Goal: Task Accomplishment & Management: Manage account settings

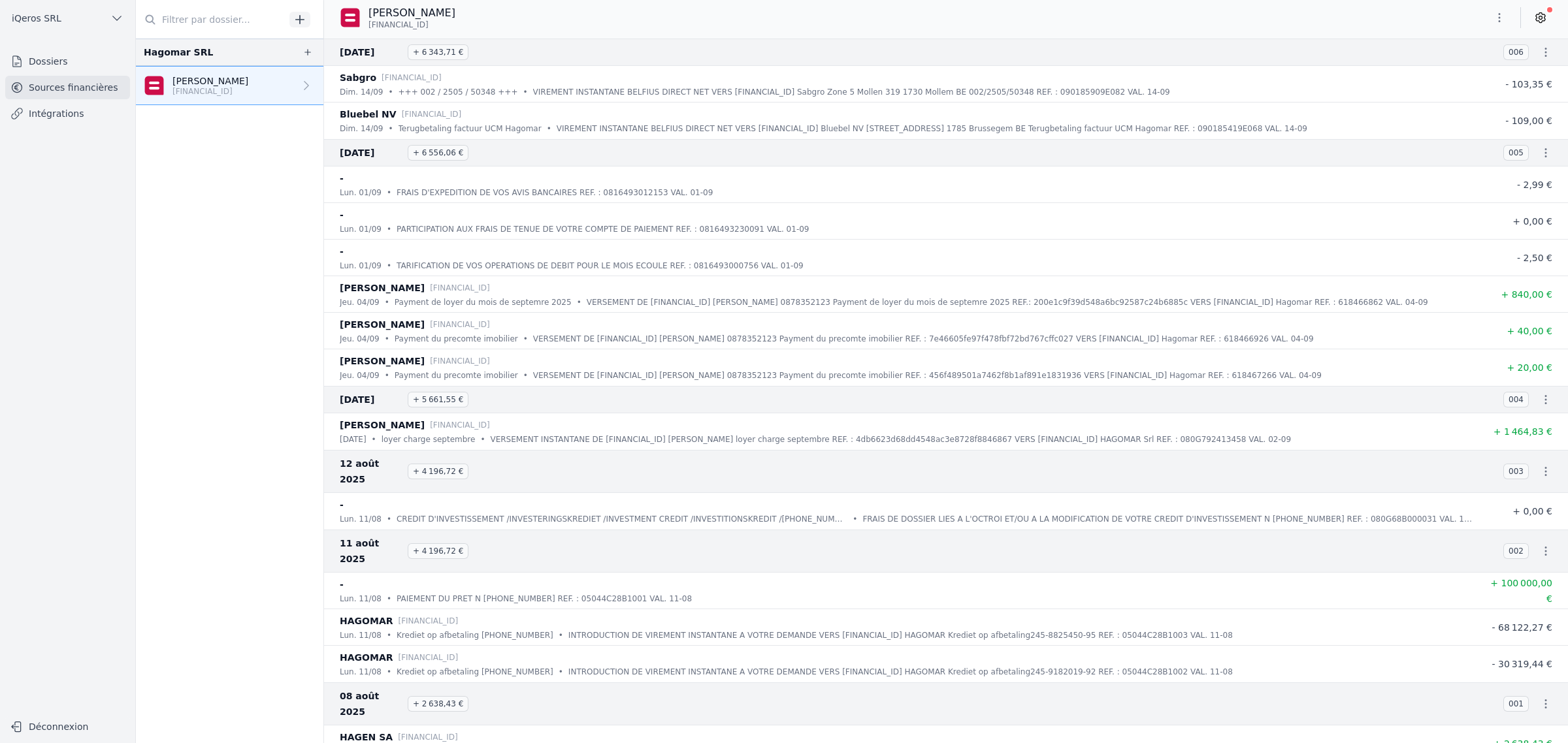
click at [1533, 28] on link at bounding box center [1540, 17] width 23 height 21
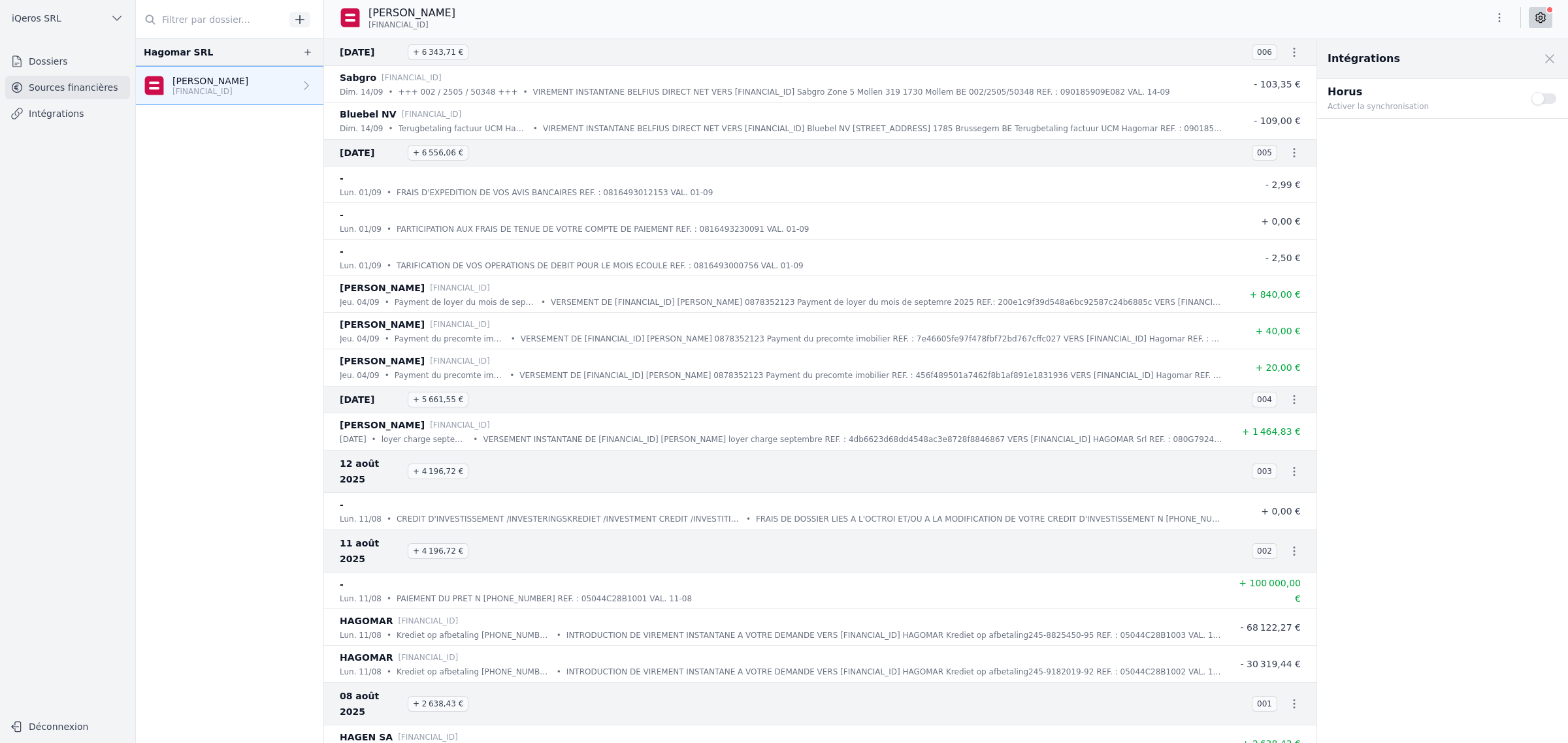
click at [1541, 105] on button "Use setting" at bounding box center [1544, 99] width 26 height 13
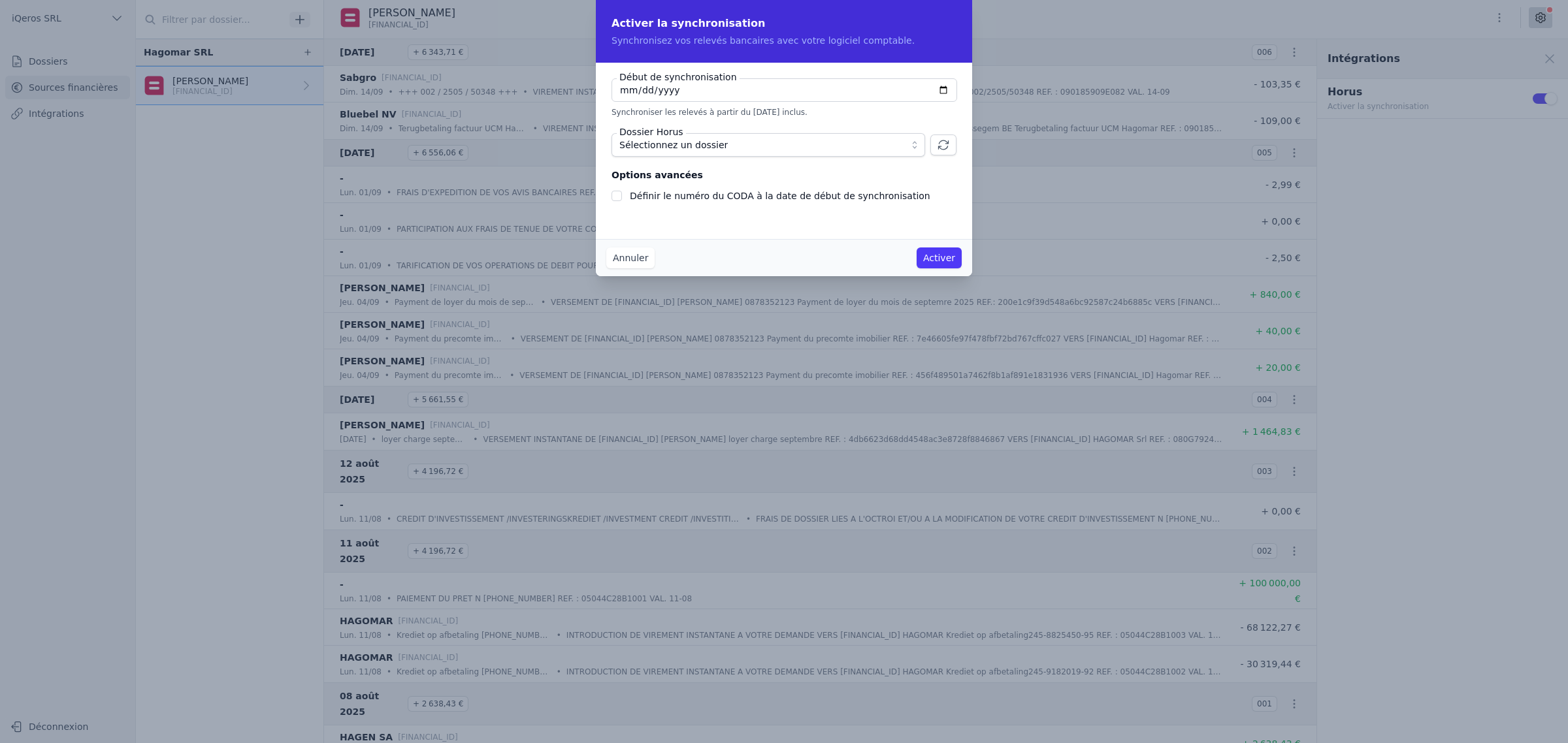
drag, startPoint x: 731, startPoint y: 95, endPoint x: 463, endPoint y: 118, distance: 269.0
click at [425, 111] on div "Activer la synchronisation Synchronisez vos relevés bancaires avec votre logici…" at bounding box center [784, 371] width 1568 height 743
click at [719, 102] on input "[DATE]" at bounding box center [784, 90] width 346 height 23
drag, startPoint x: 660, startPoint y: 104, endPoint x: 722, endPoint y: 109, distance: 62.2
click at [660, 102] on input "[DATE]" at bounding box center [784, 90] width 346 height 23
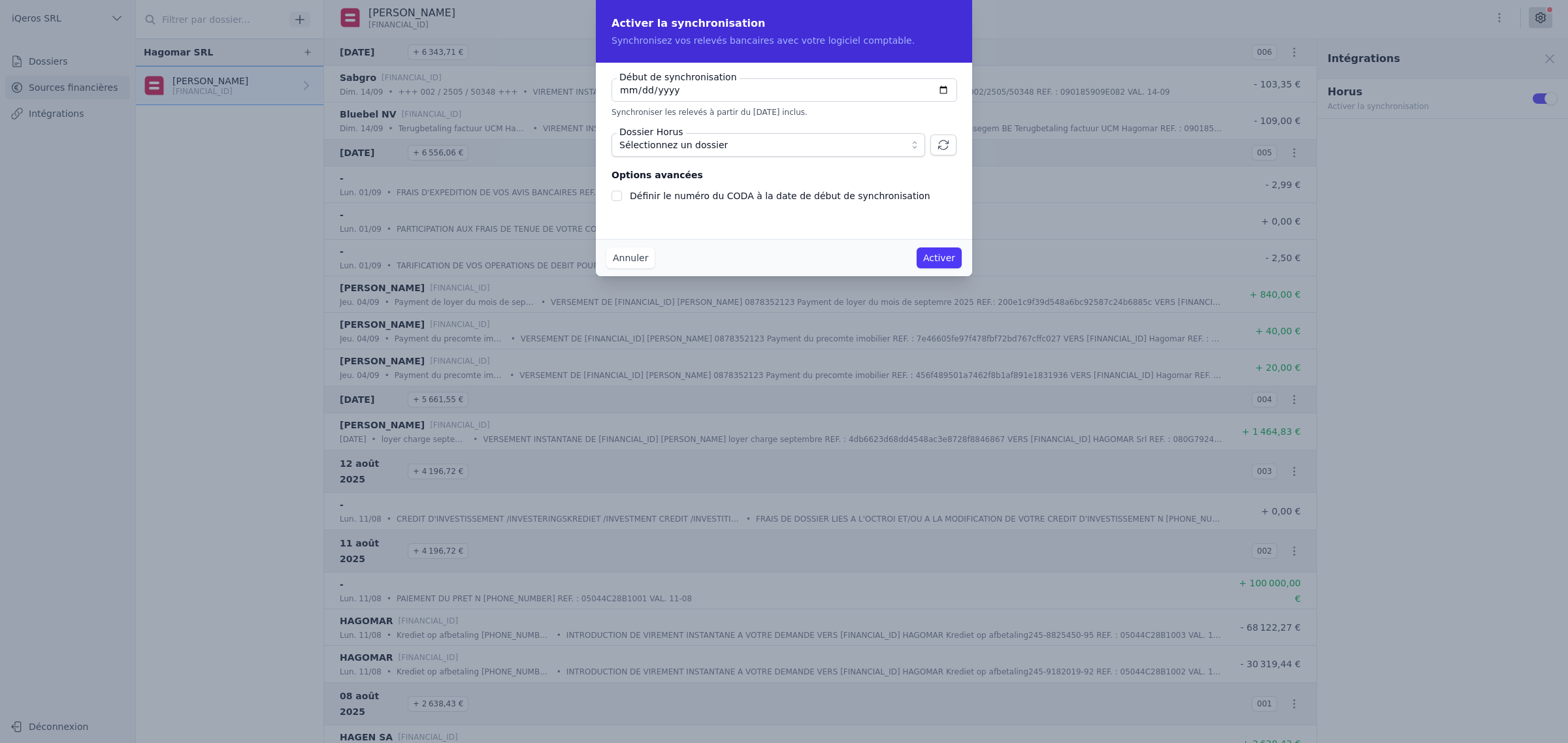
click at [781, 88] on input "[DATE]" at bounding box center [784, 90] width 346 height 23
click at [611, 96] on input "[DATE]" at bounding box center [784, 90] width 346 height 23
click at [615, 98] on input "[DATE]" at bounding box center [784, 90] width 346 height 23
click at [611, 101] on input "[DATE]" at bounding box center [784, 90] width 346 height 23
checkbox input "false"
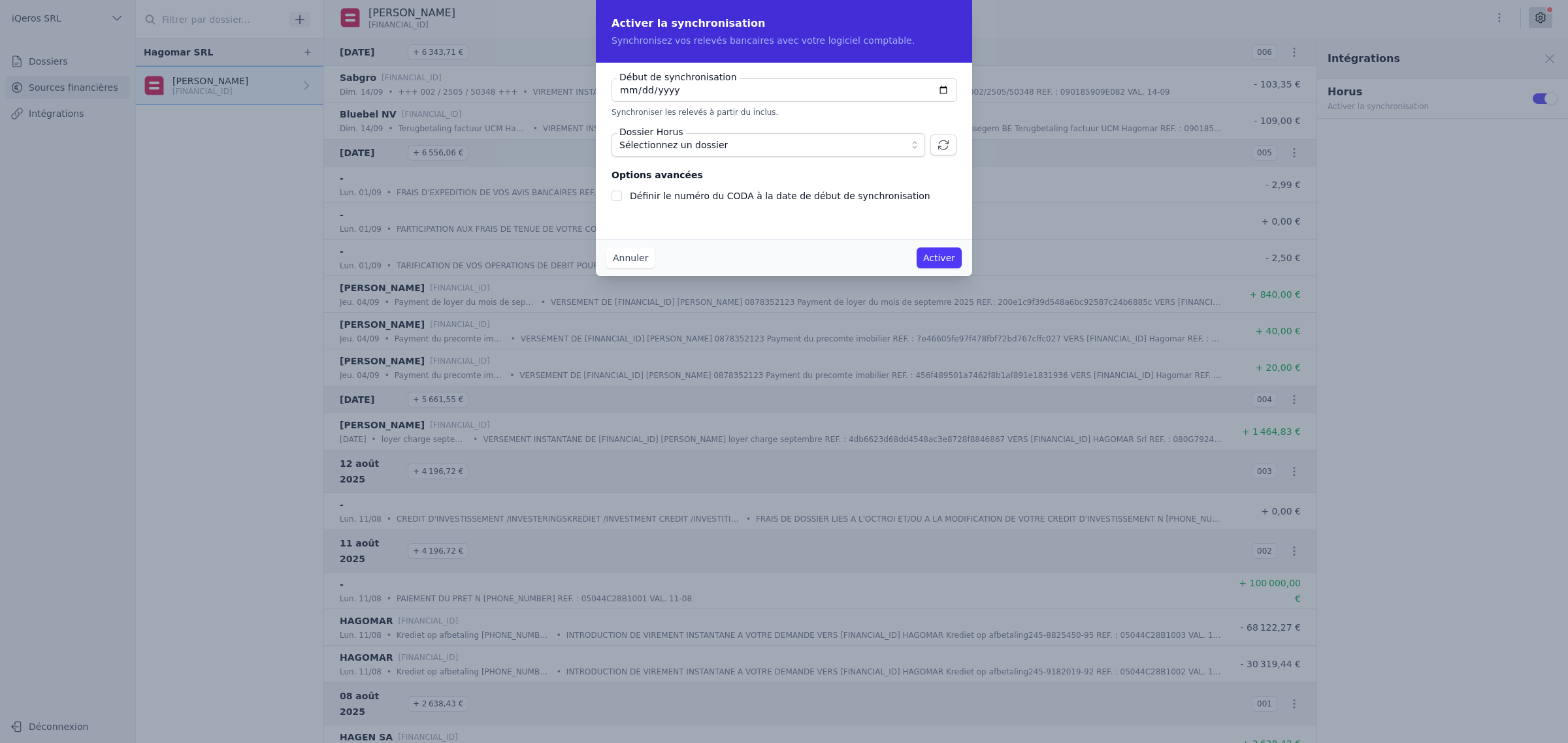
type input "[DATE]"
click at [732, 153] on span "Sélectionnez un dossier" at bounding box center [758, 145] width 279 height 15
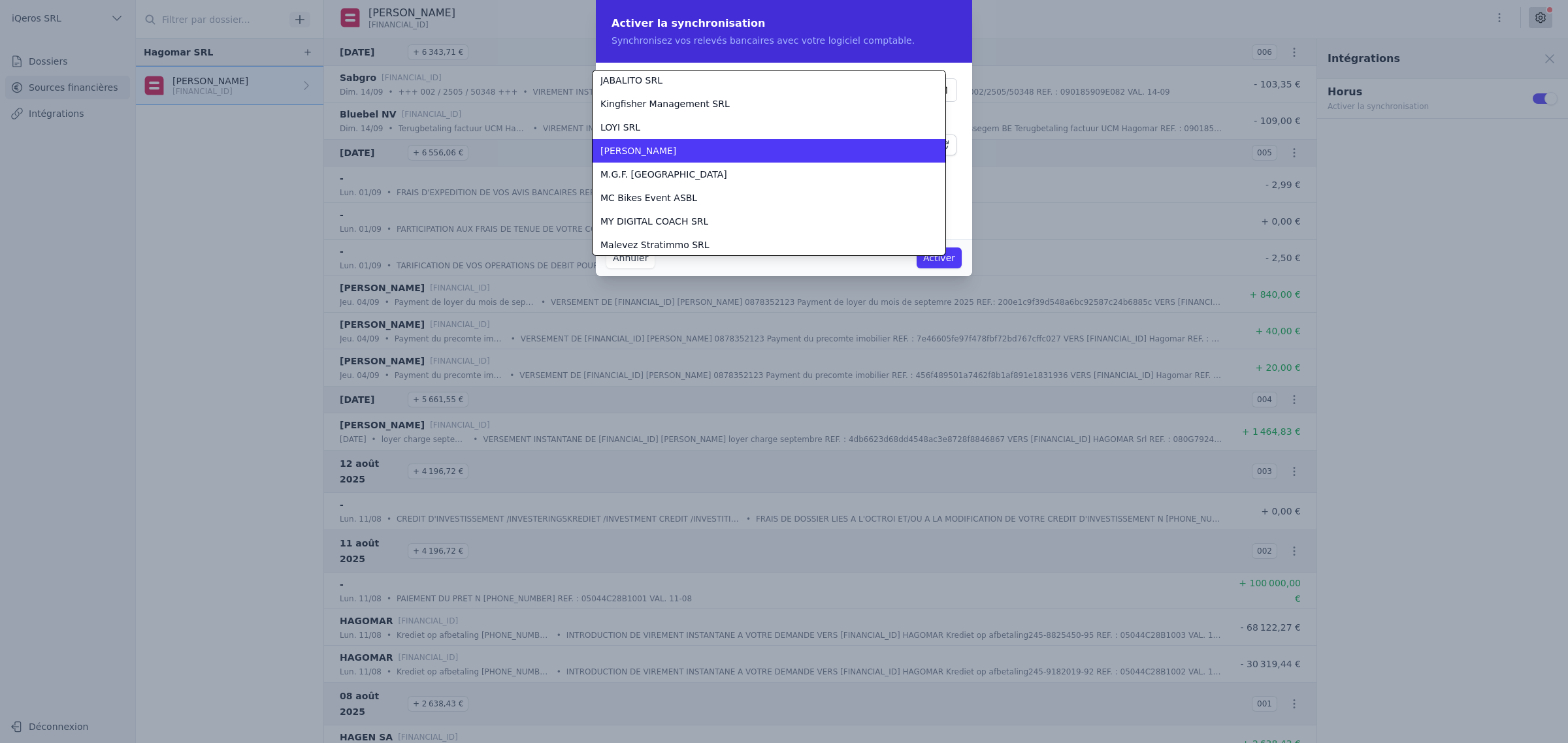
scroll to position [581, 0]
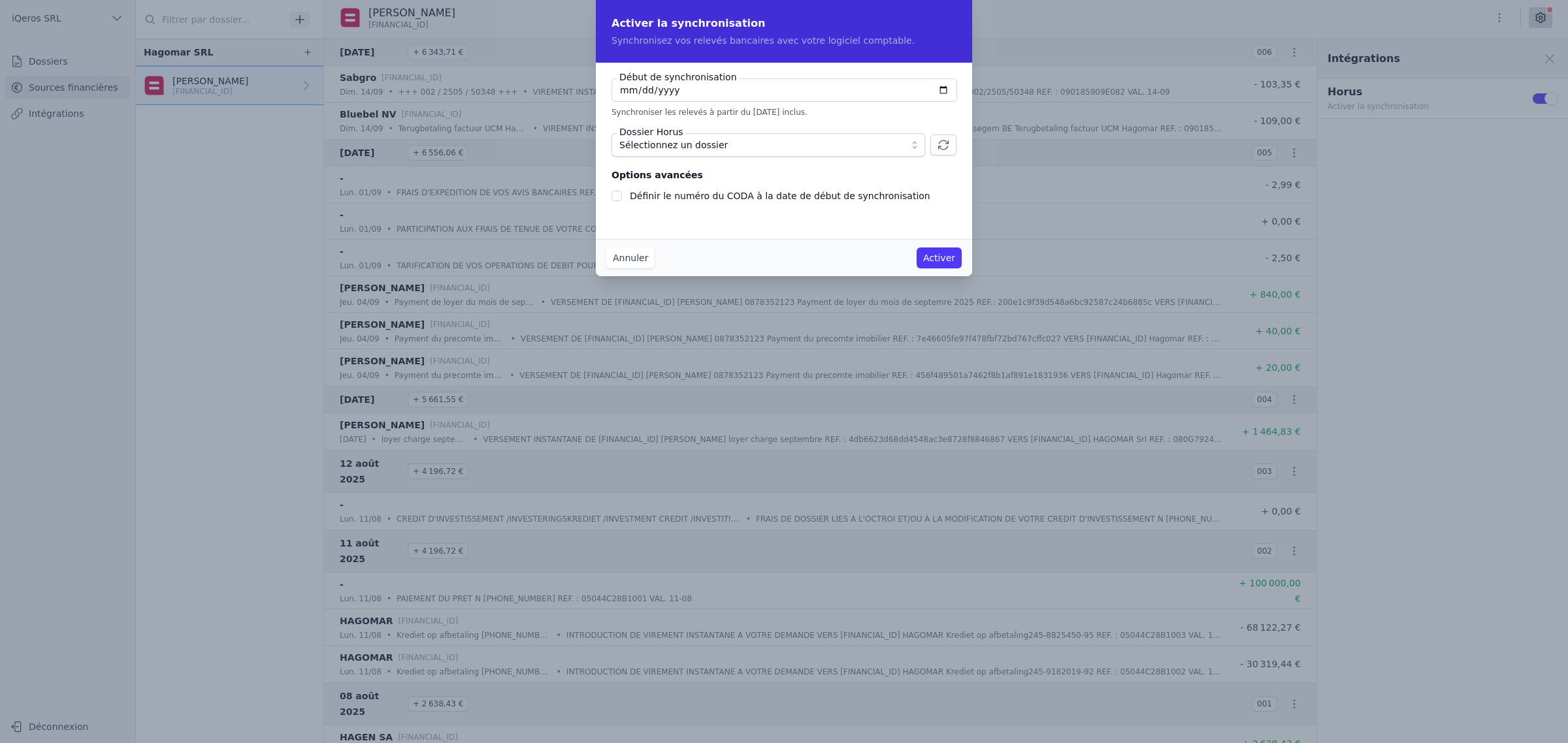
click at [949, 151] on icon "button" at bounding box center [943, 146] width 13 height 13
click at [611, 201] on input "Définir le numéro du CODA à la date de début de synchronisation" at bounding box center [616, 196] width 11 height 11
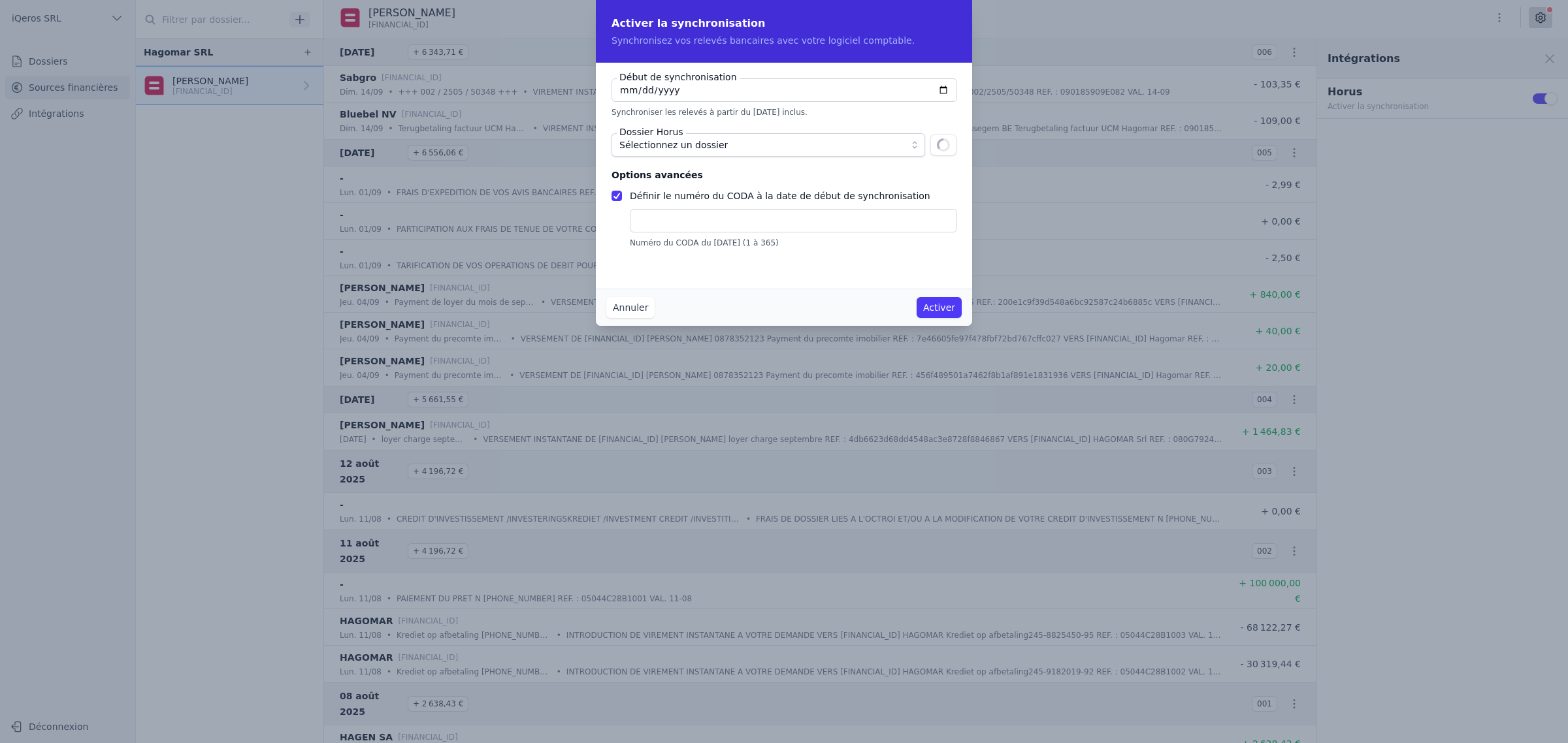
click at [611, 201] on input "Définir le numéro du CODA à la date de début de synchronisation" at bounding box center [616, 196] width 11 height 11
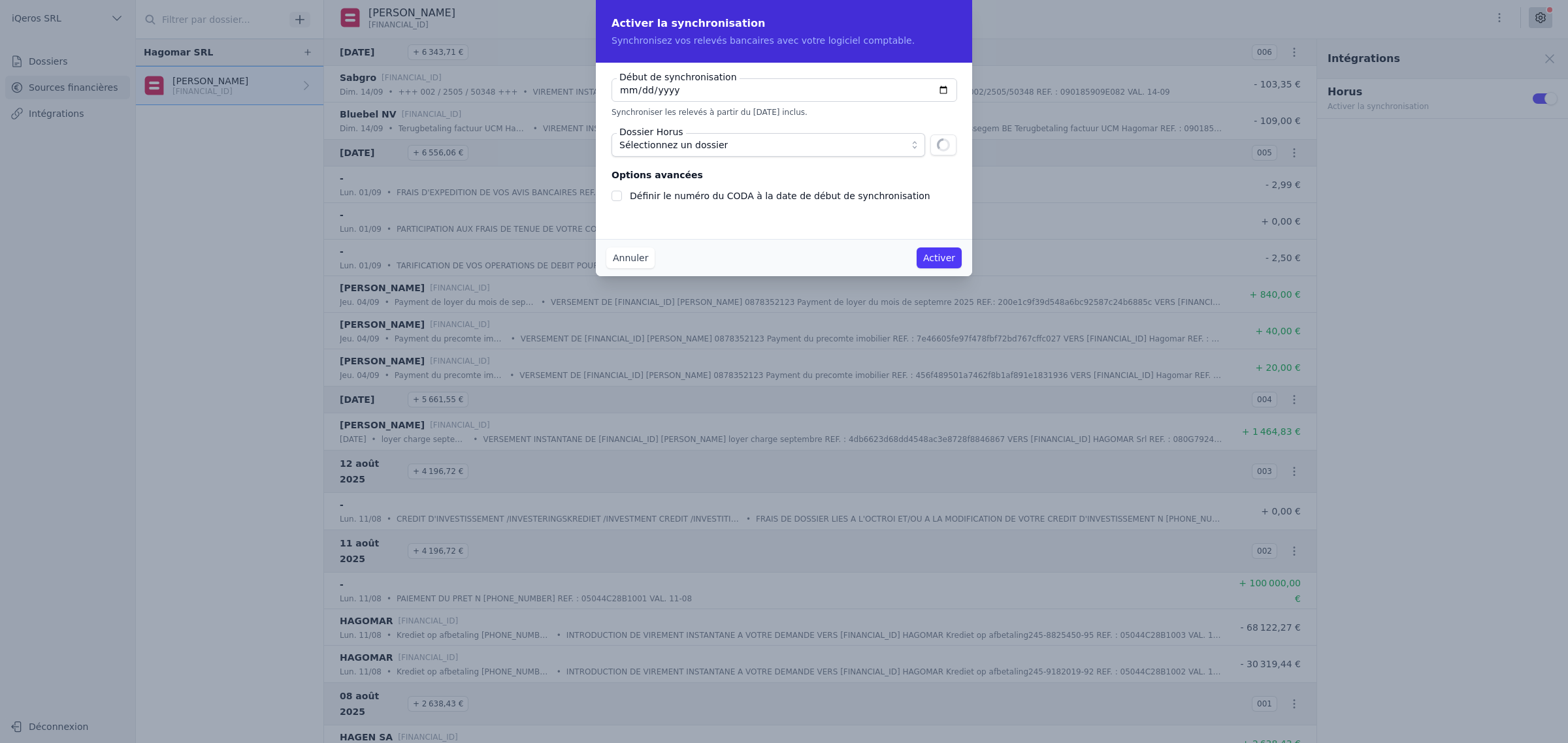
click at [611, 203] on div at bounding box center [616, 196] width 11 height 15
click at [611, 201] on input "Définir le numéro du CODA à la date de début de synchronisation" at bounding box center [616, 196] width 11 height 11
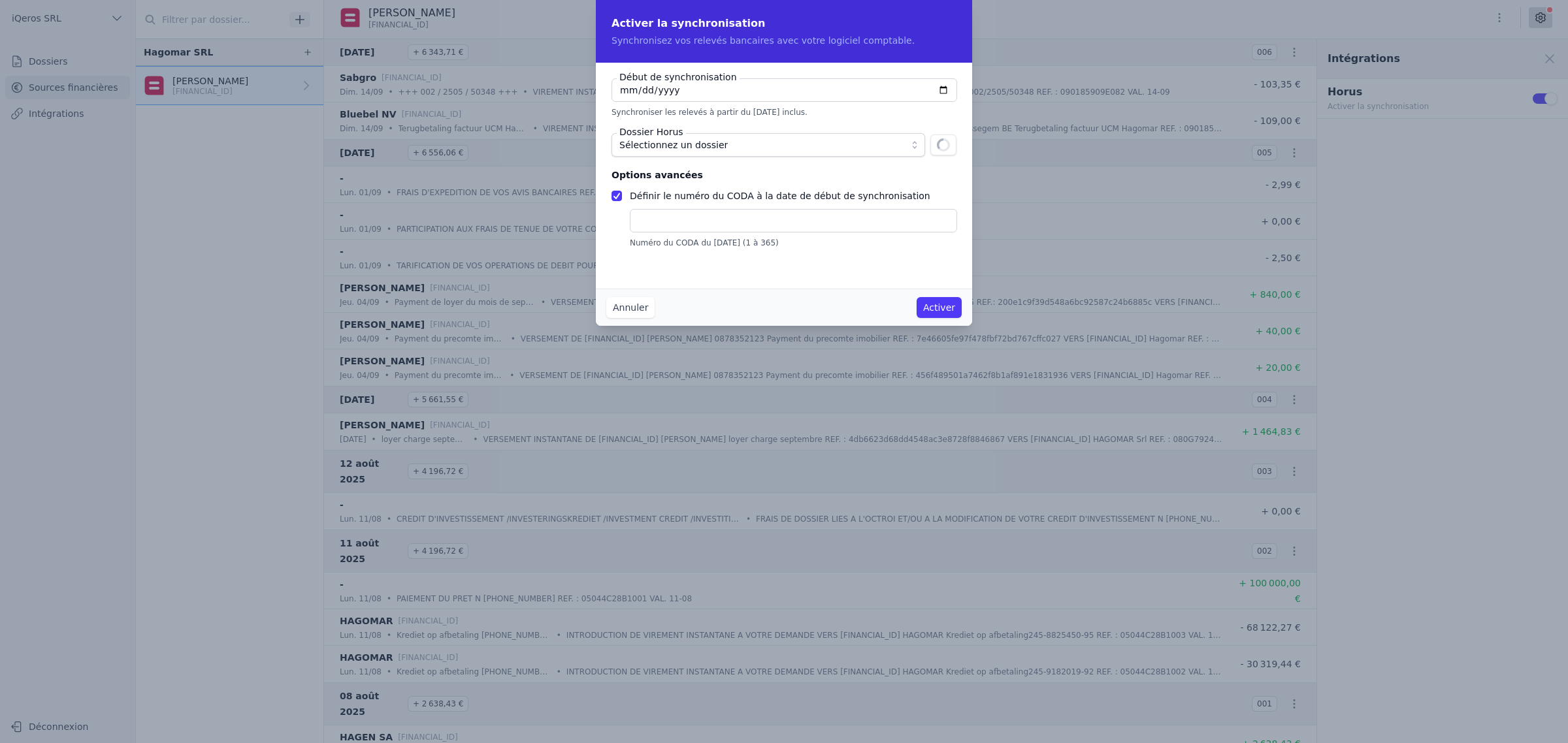
click at [611, 201] on input "Définir le numéro du CODA à la date de début de synchronisation" at bounding box center [616, 196] width 11 height 11
checkbox input "false"
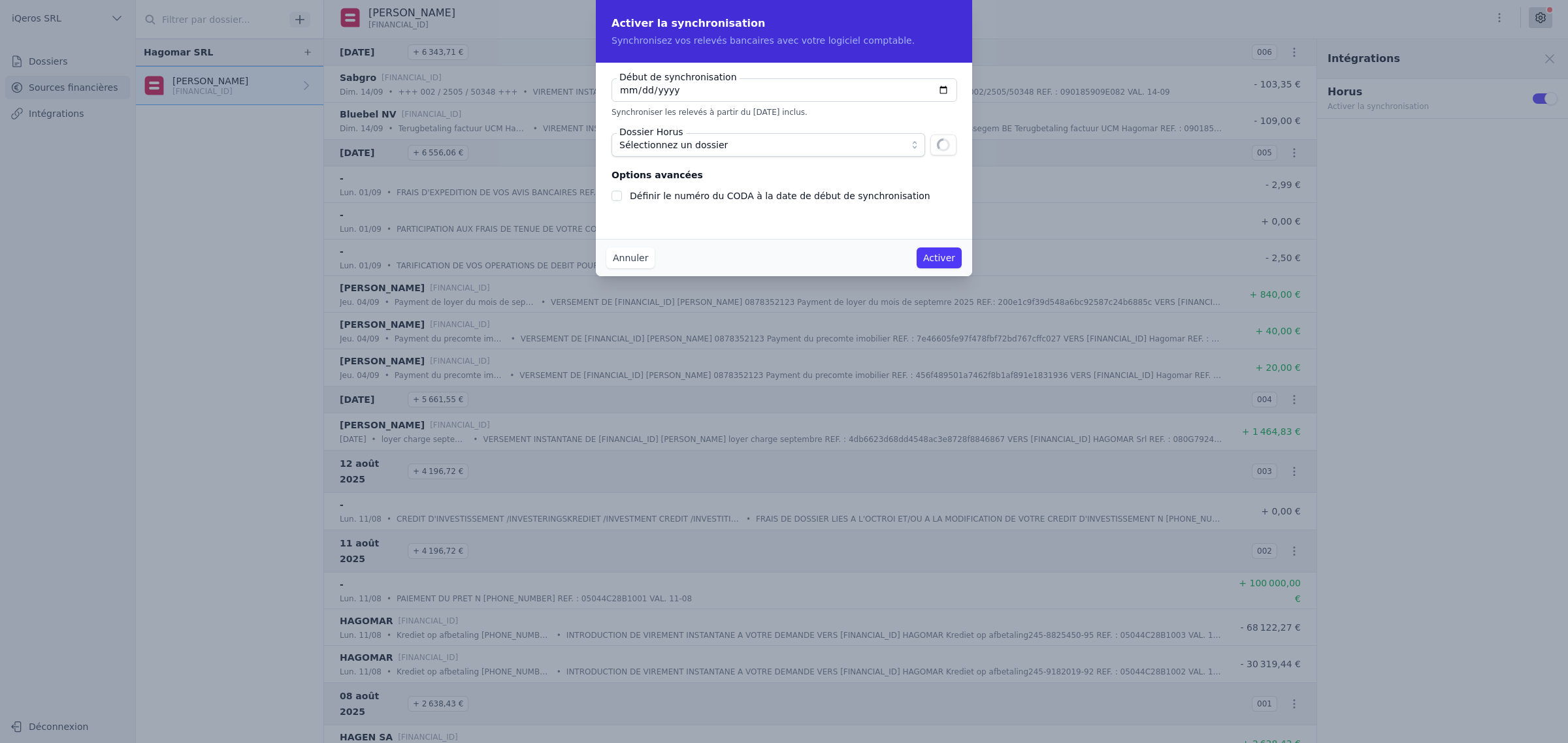
click at [726, 153] on span "Sélectionnez un dossier" at bounding box center [758, 145] width 279 height 15
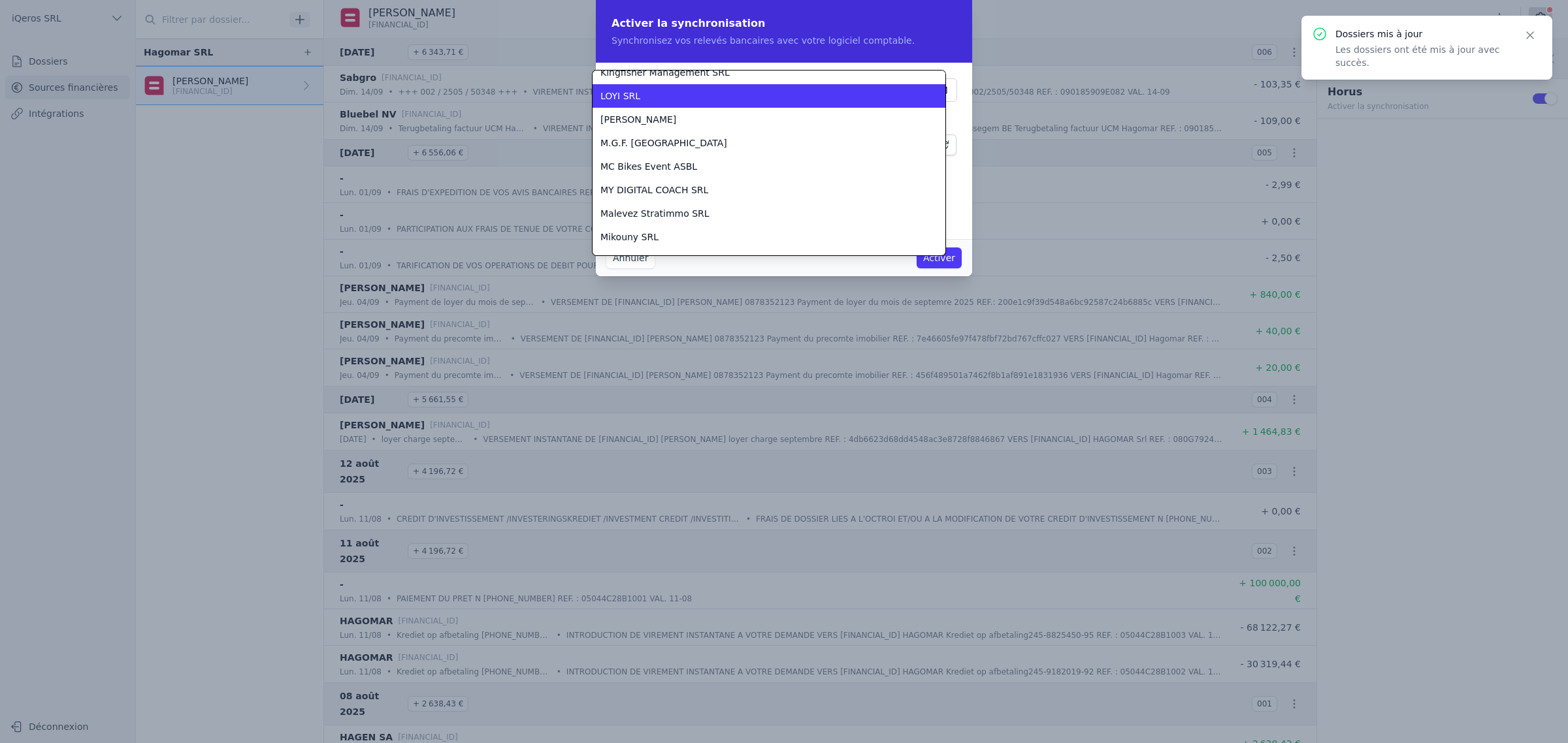
scroll to position [595, 0]
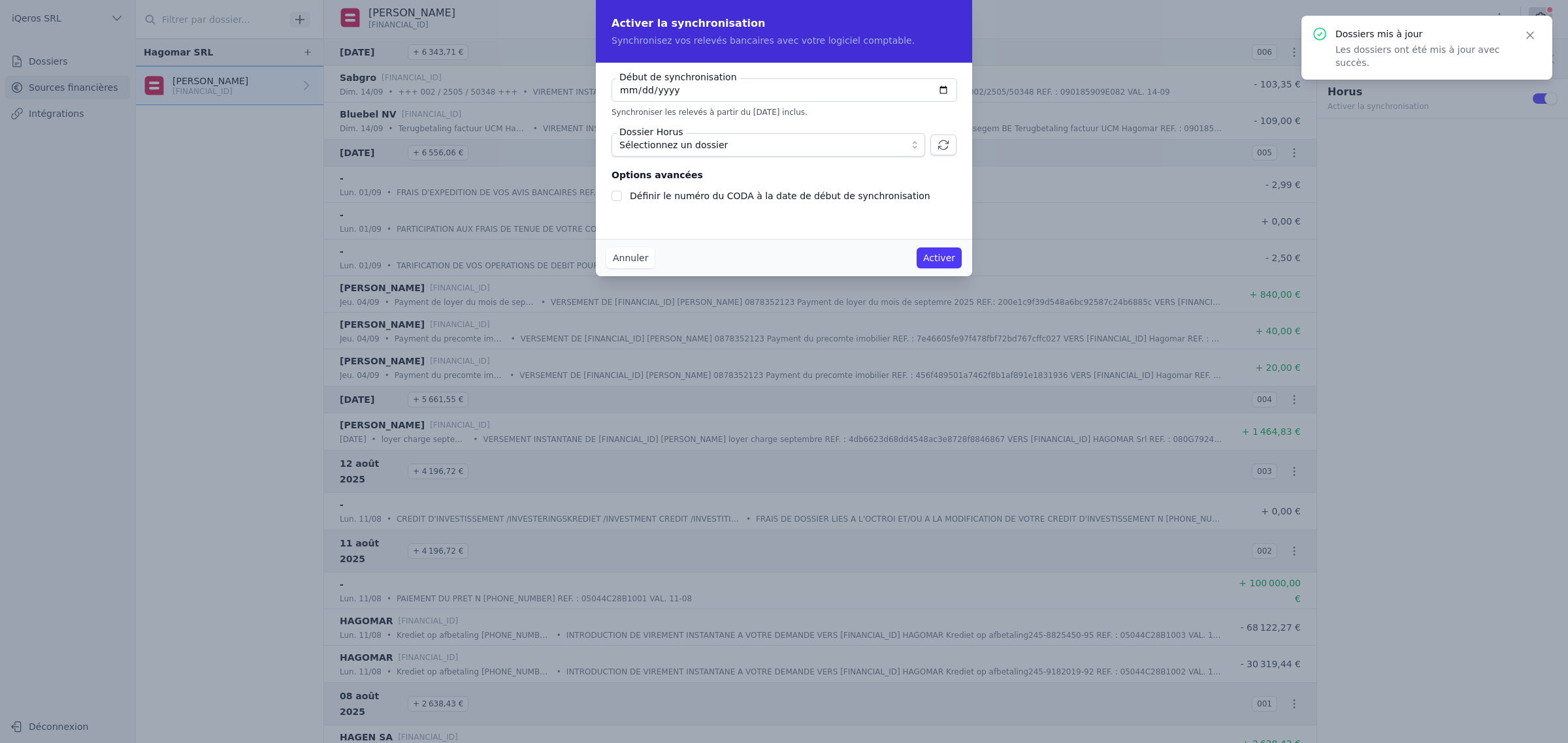
click at [738, 153] on span "Sélectionnez un dossier" at bounding box center [758, 145] width 279 height 15
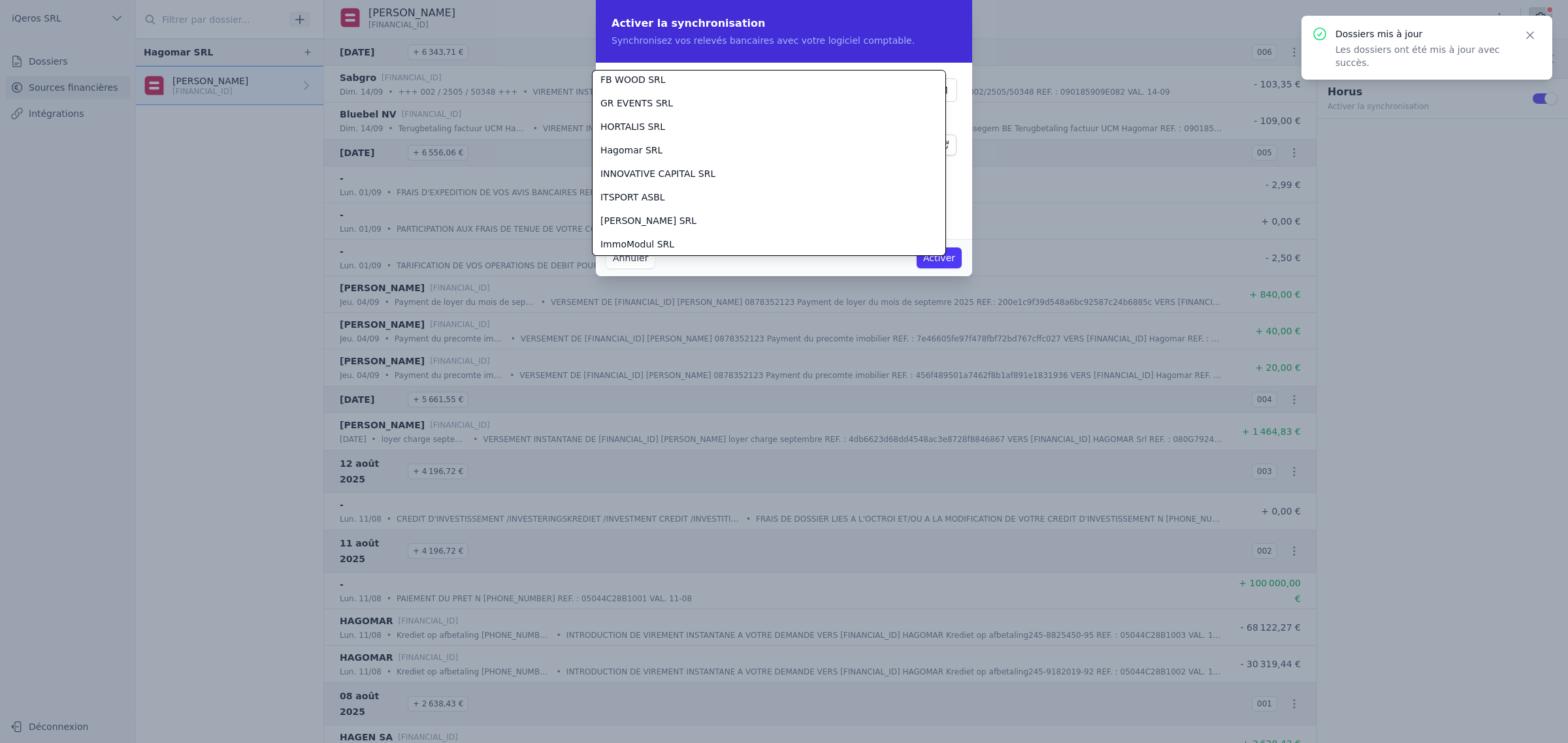
scroll to position [431, 0]
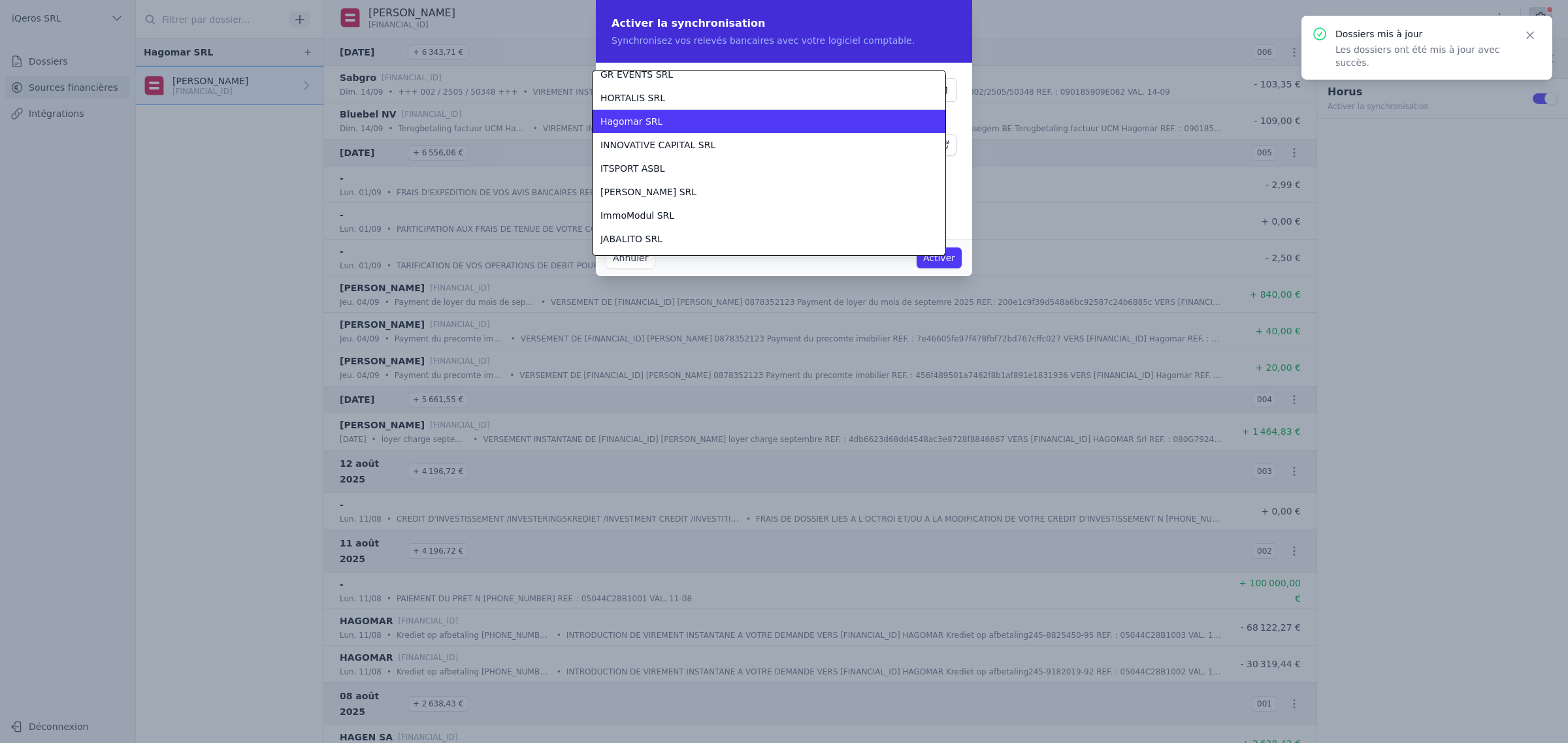
click at [674, 133] on li "Hagomar SRL" at bounding box center [769, 121] width 353 height 23
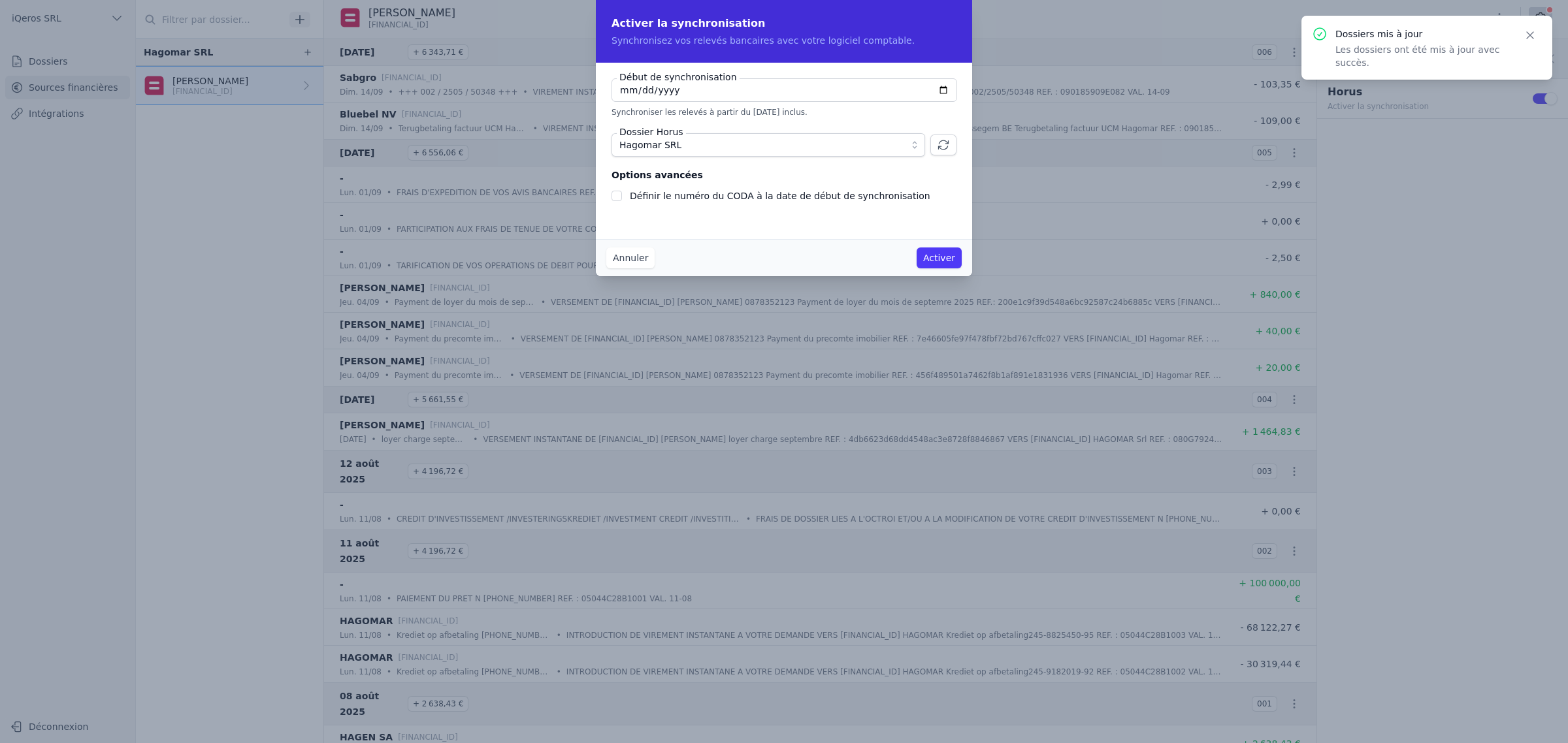
click at [948, 267] on button "Activer" at bounding box center [939, 258] width 45 height 21
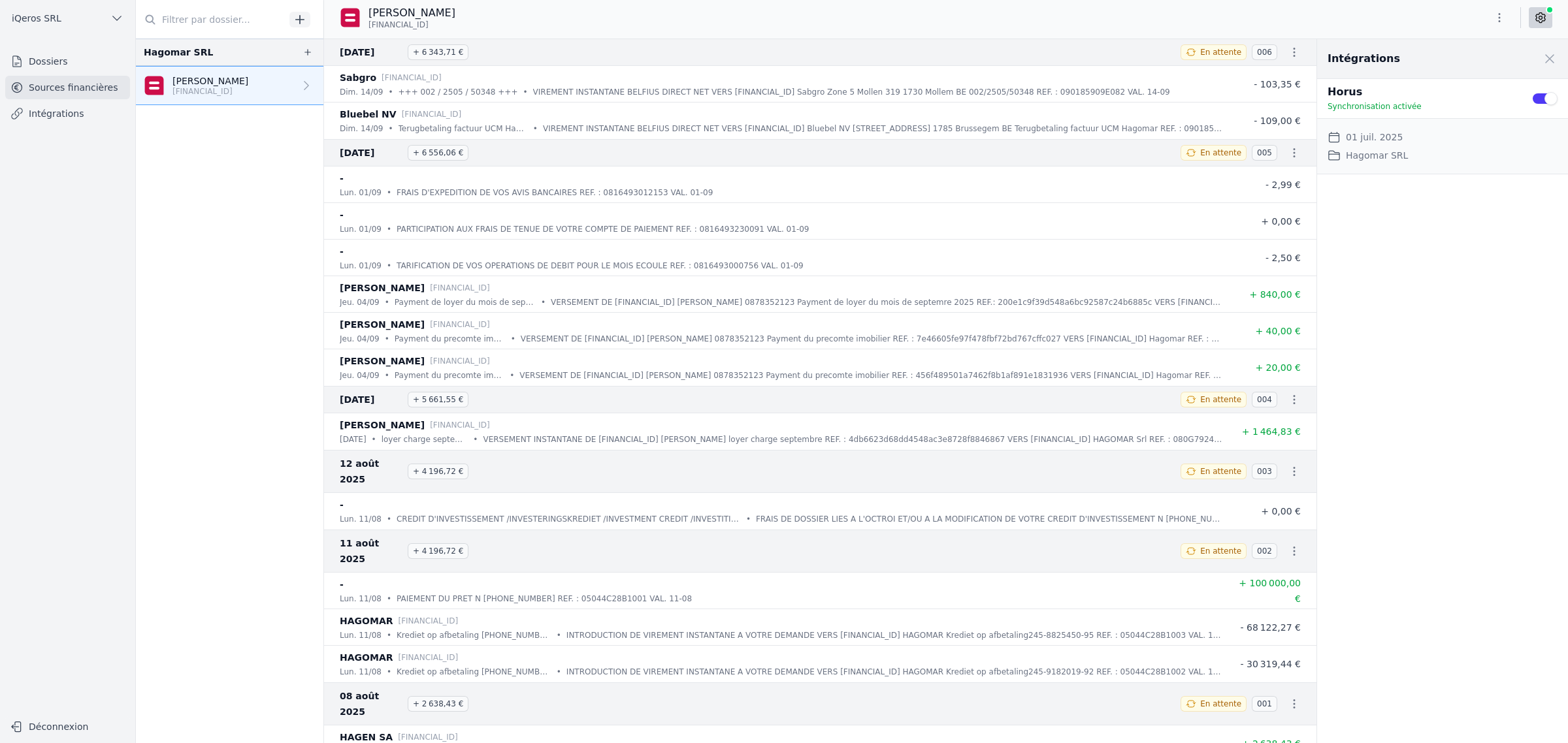
drag, startPoint x: 1378, startPoint y: 339, endPoint x: 1328, endPoint y: 335, distance: 50.2
click at [1378, 339] on div "Intégrations Close panel Horus Synchronisation activée Use setting Date de débu…" at bounding box center [1442, 391] width 251 height 704
